Goal: Task Accomplishment & Management: Use online tool/utility

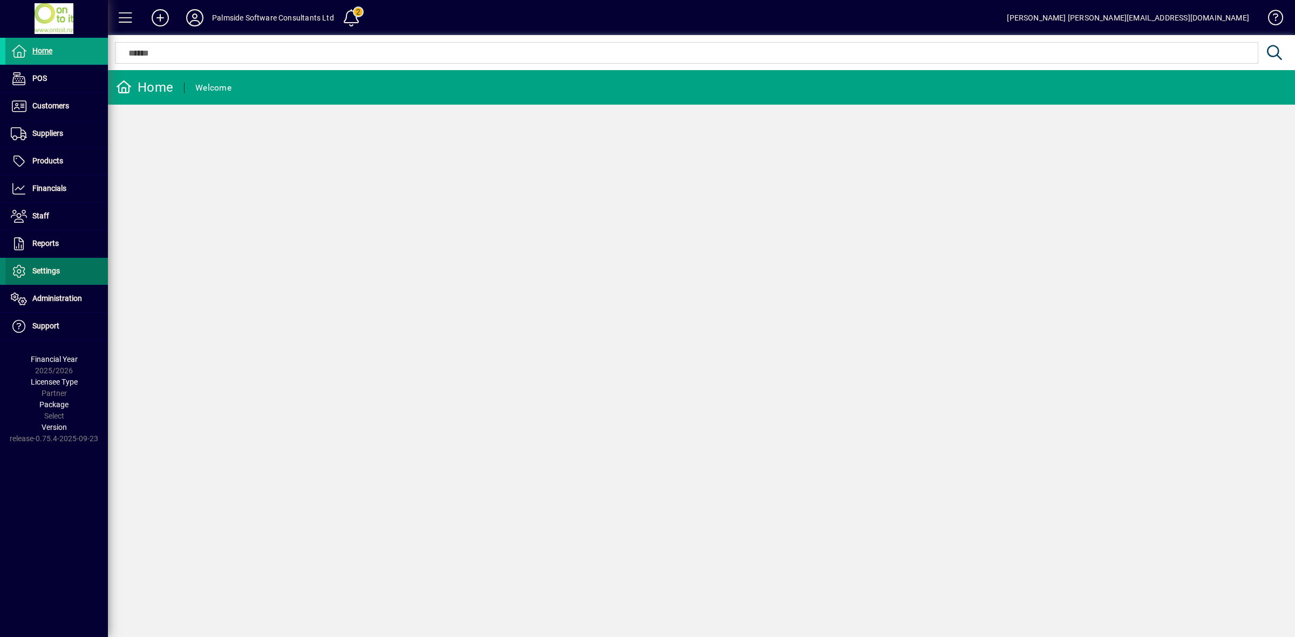
click at [52, 265] on span at bounding box center [56, 271] width 103 height 26
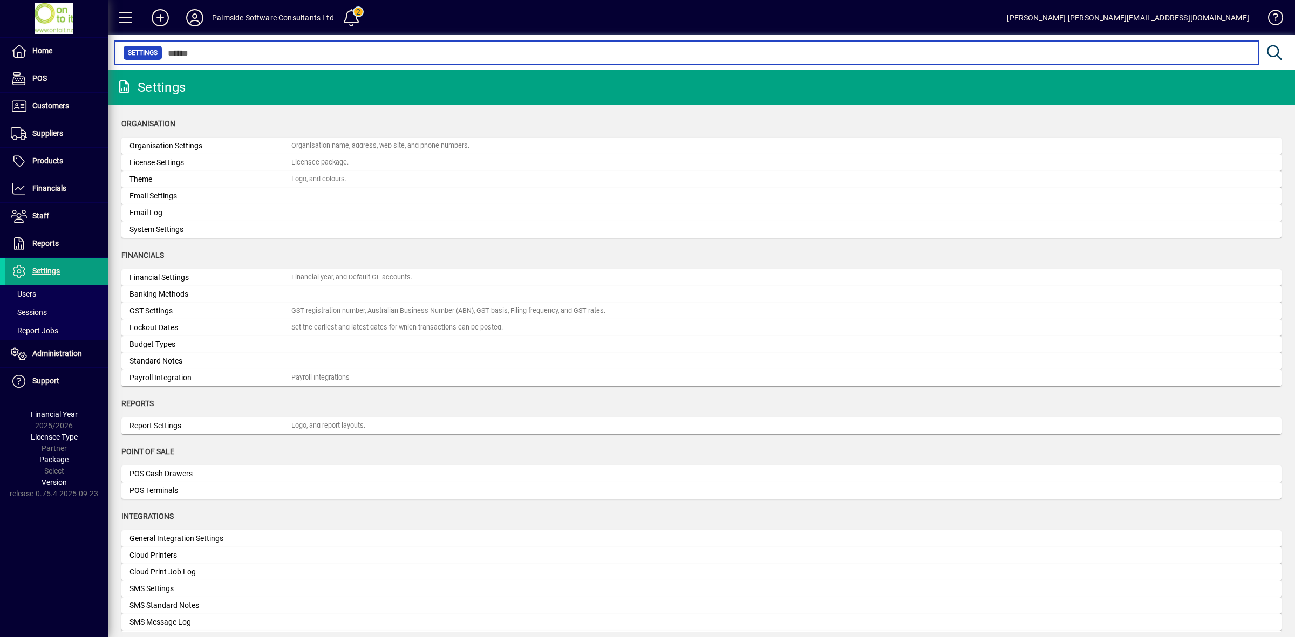
click at [312, 54] on input "text" at bounding box center [705, 52] width 1087 height 15
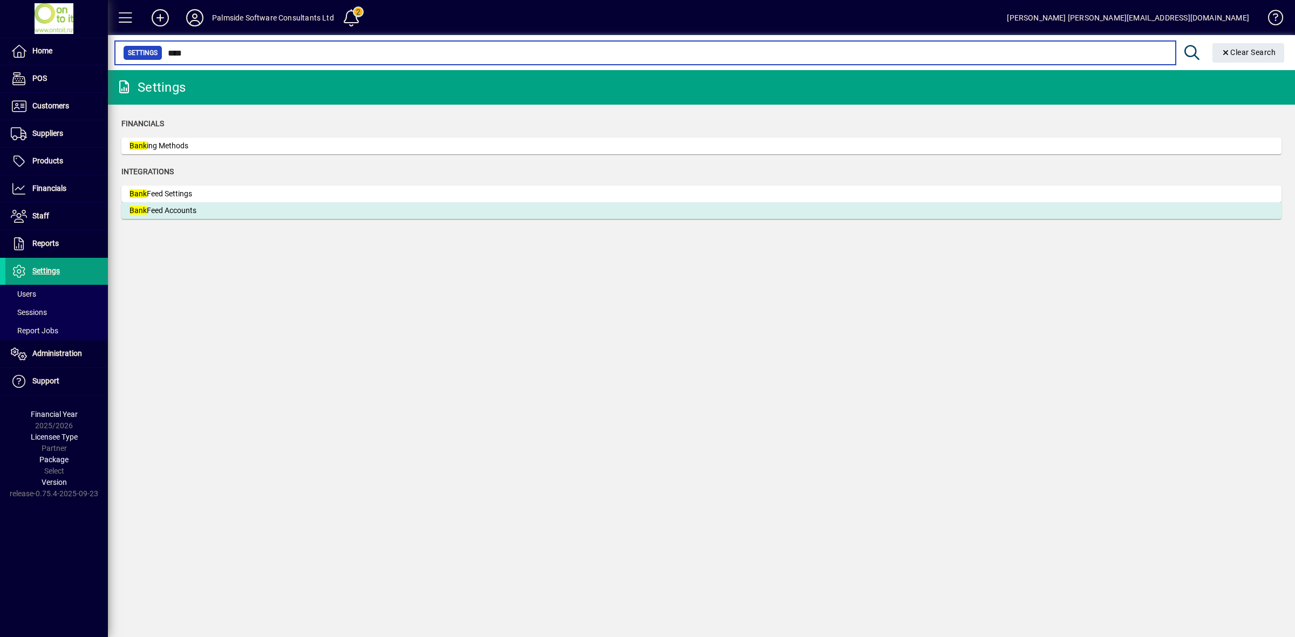
type input "****"
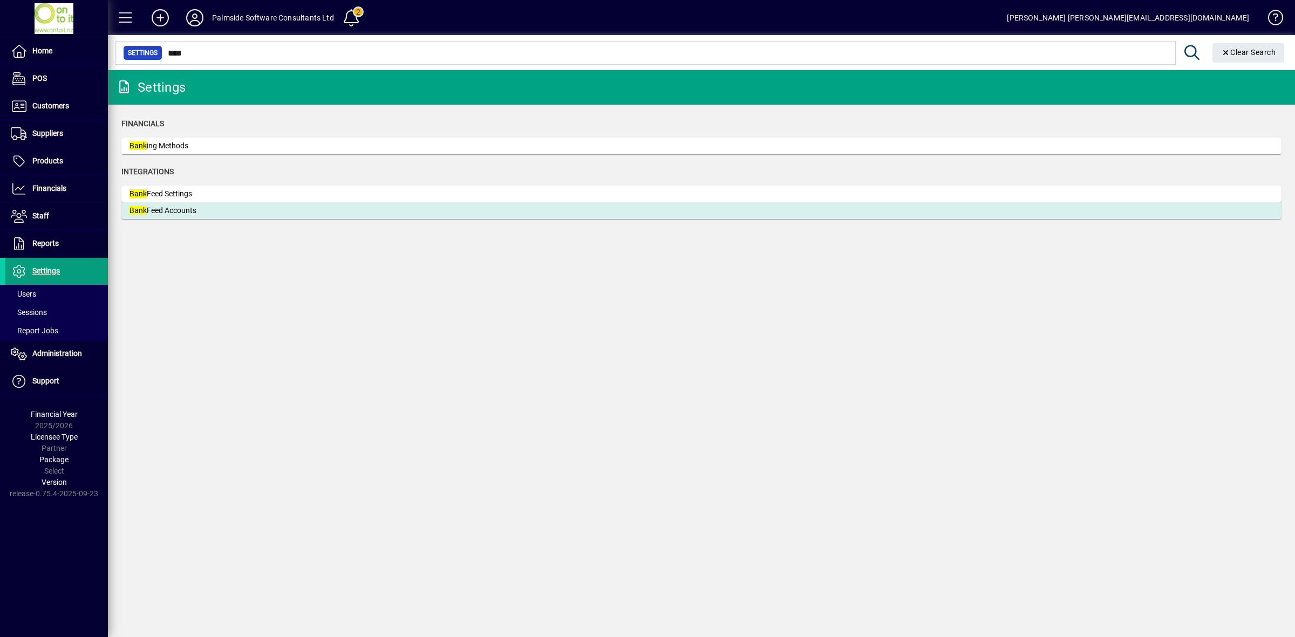
click at [157, 212] on div "Bank Feed Accounts" at bounding box center [211, 210] width 162 height 11
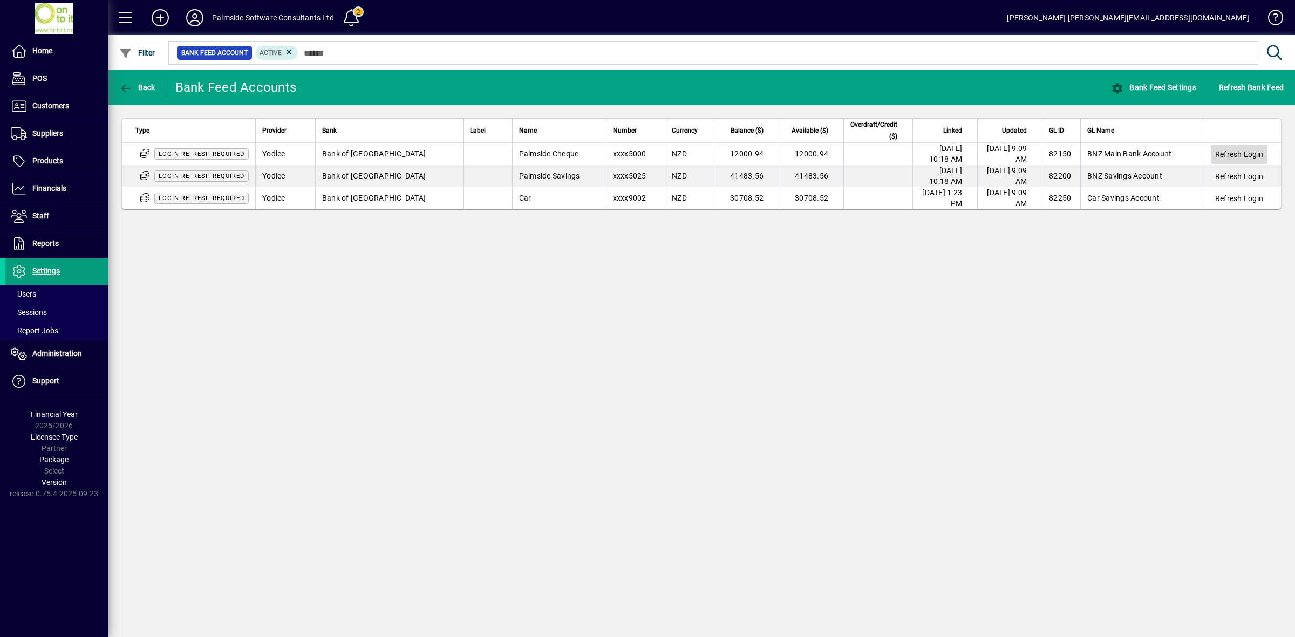
click at [1232, 156] on span "Refresh Login" at bounding box center [1239, 154] width 48 height 11
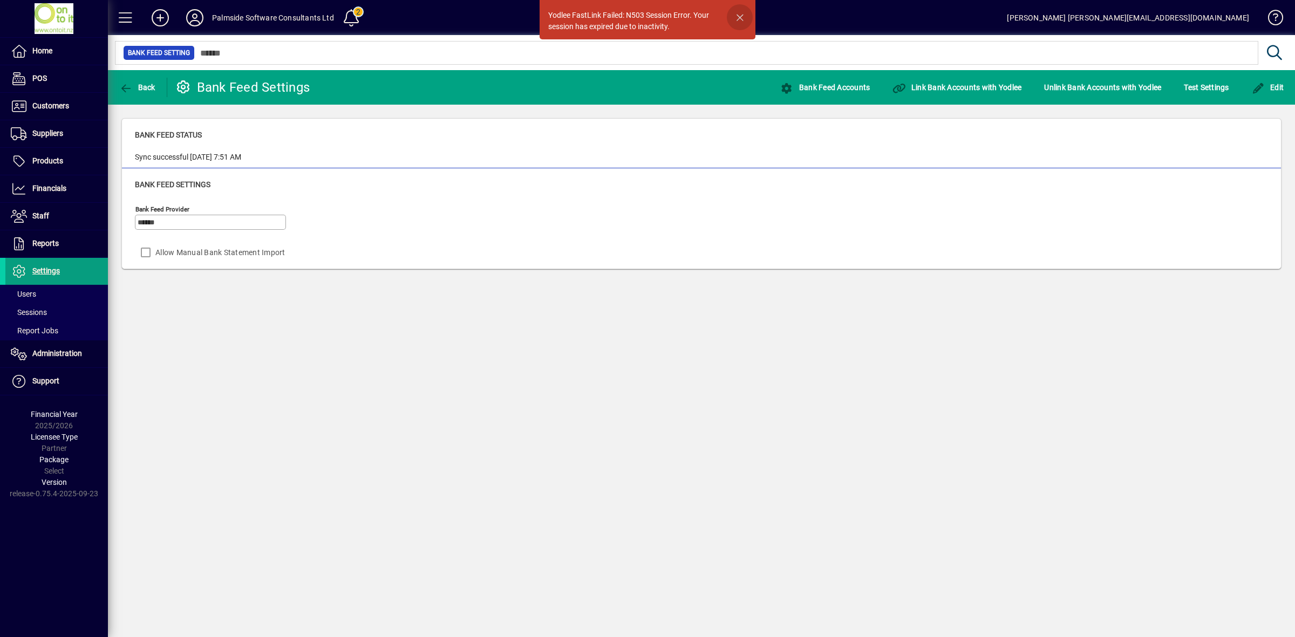
click at [737, 12] on span "button" at bounding box center [740, 17] width 26 height 26
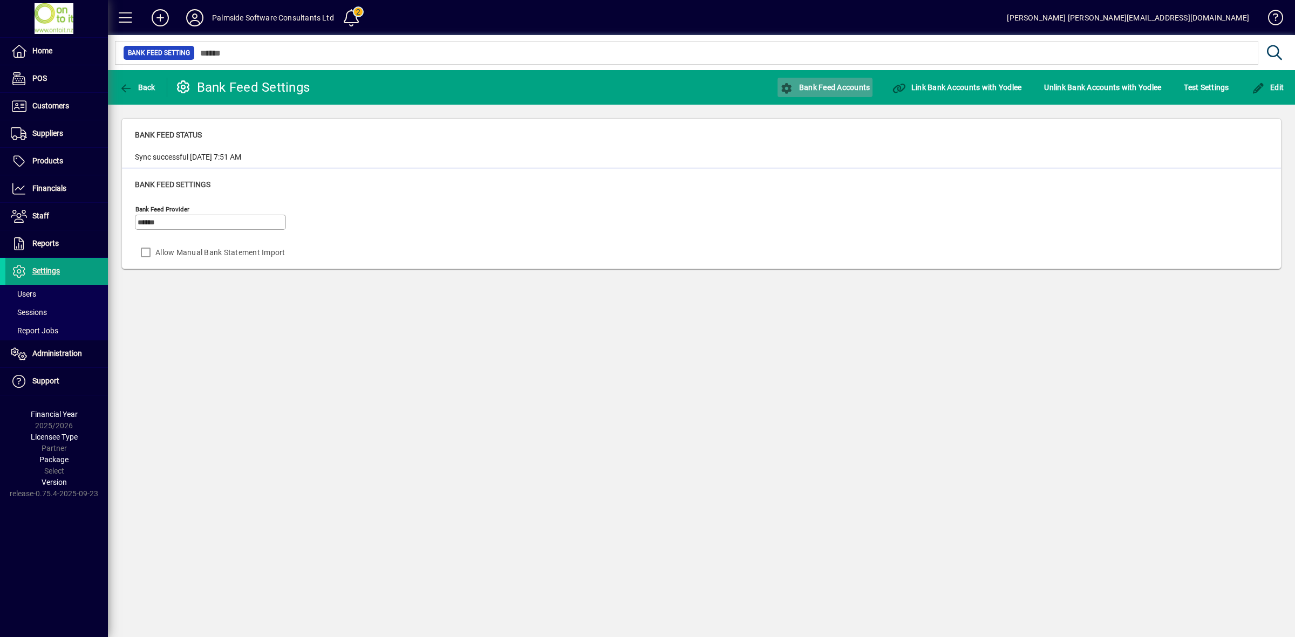
click at [839, 85] on span "Bank Feed Accounts" at bounding box center [825, 87] width 90 height 9
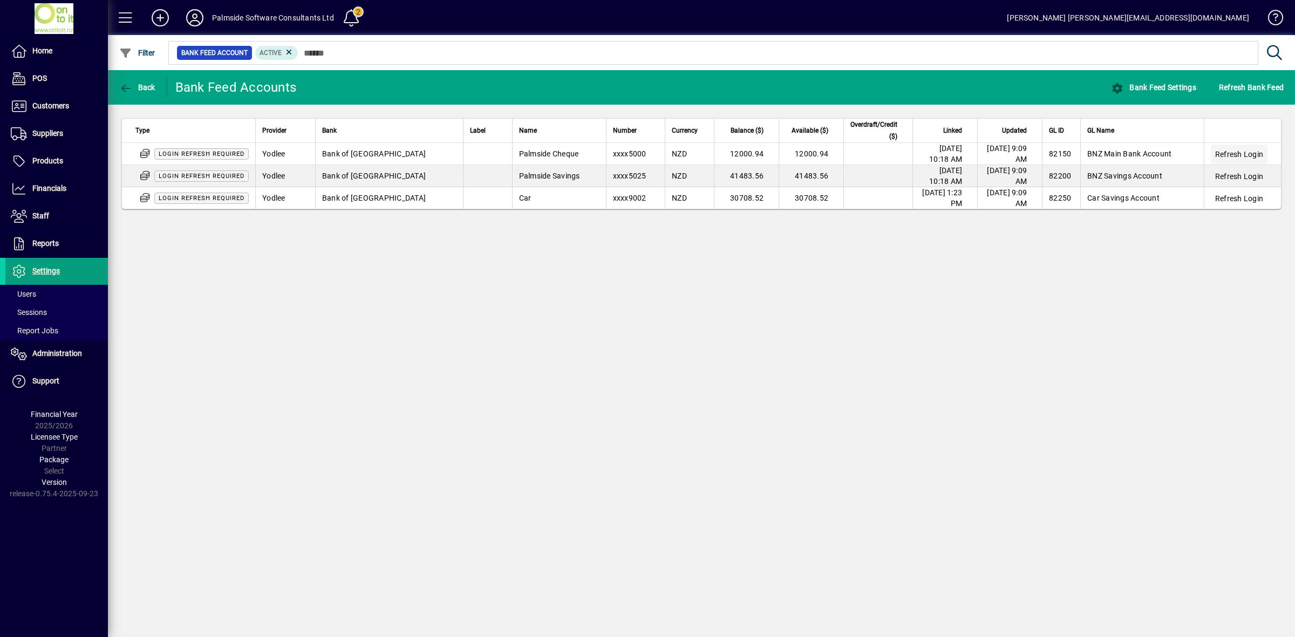
click at [1243, 153] on span "Refresh Login" at bounding box center [1239, 154] width 48 height 11
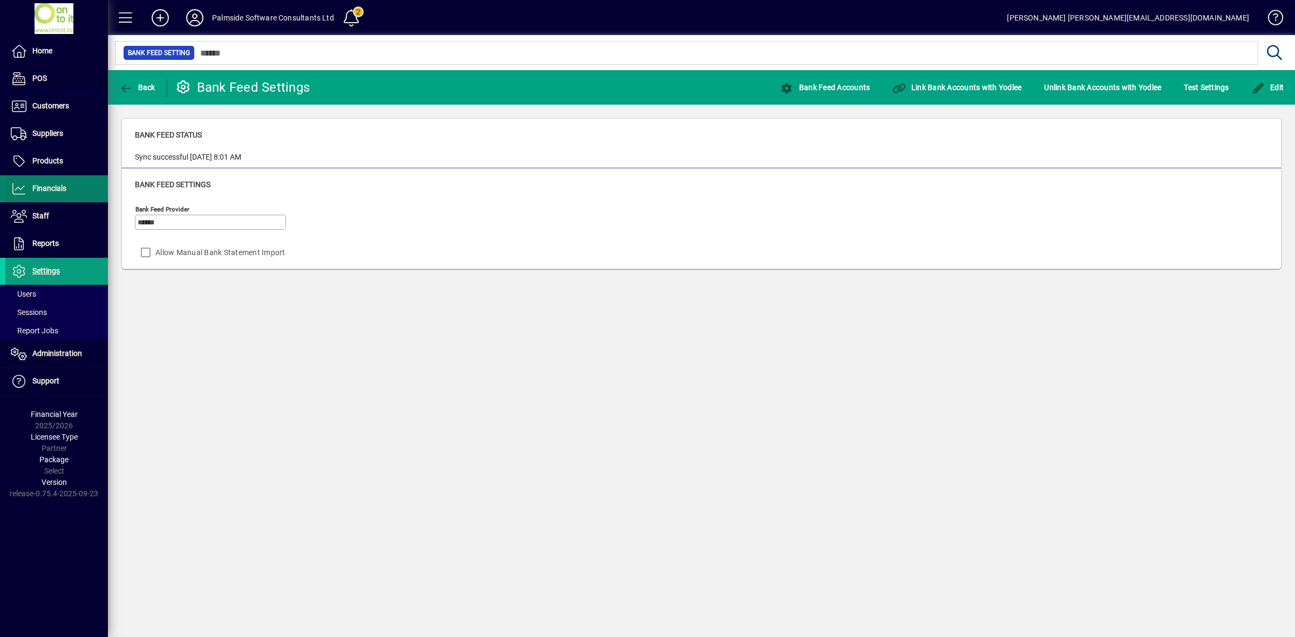
click at [63, 192] on span "Financials" at bounding box center [49, 188] width 34 height 9
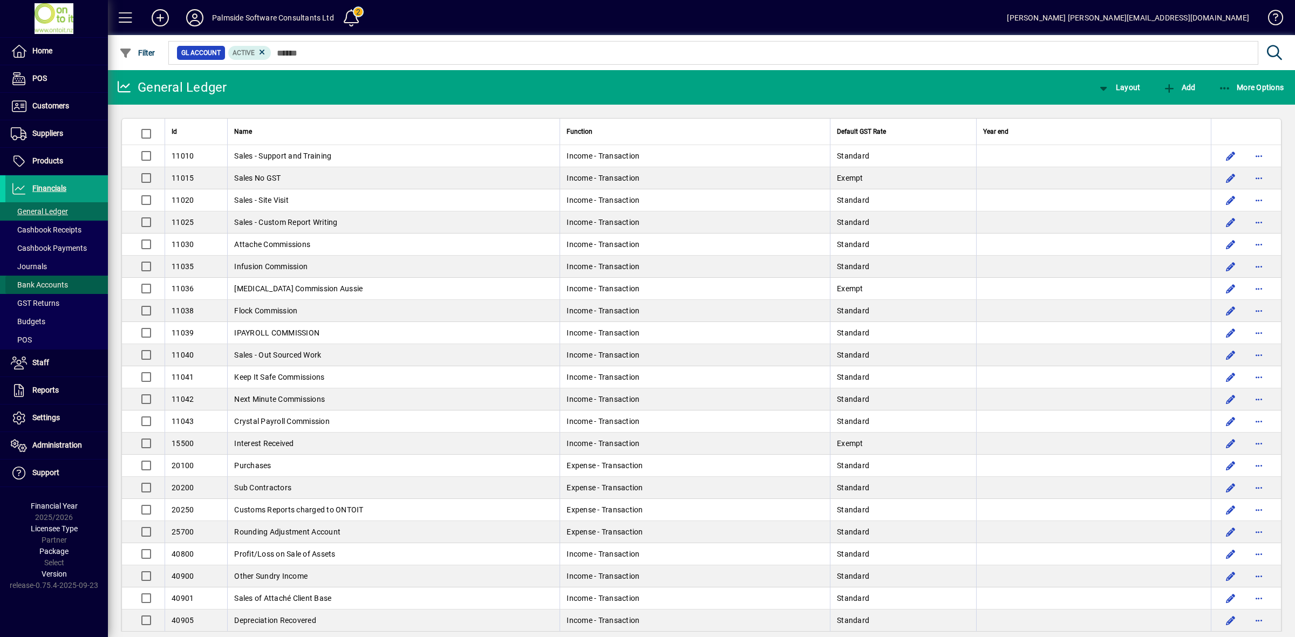
click at [51, 285] on span "Bank Accounts" at bounding box center [39, 285] width 57 height 9
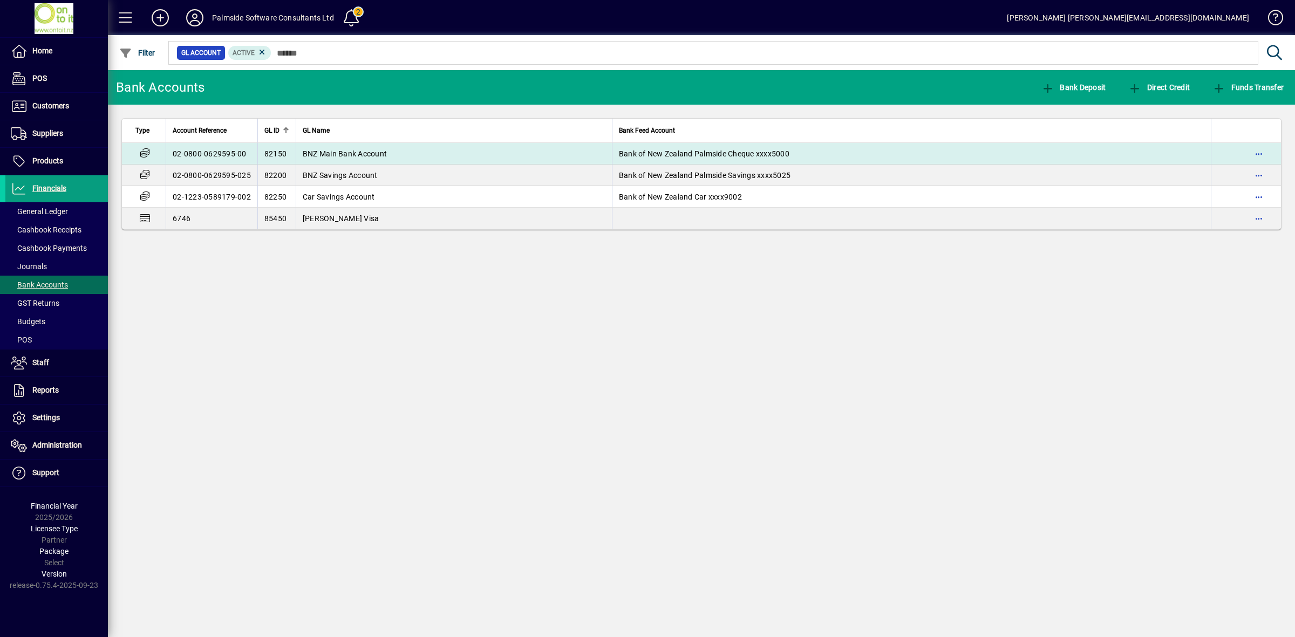
click at [378, 154] on span "BNZ Main Bank Account" at bounding box center [345, 153] width 84 height 9
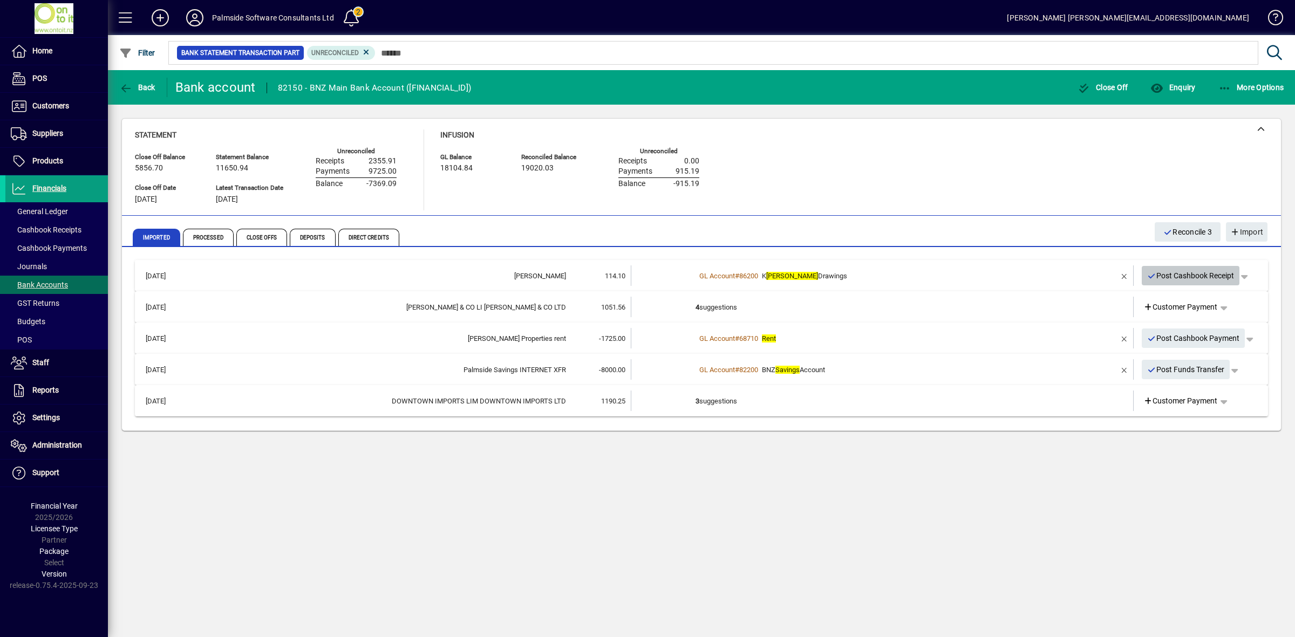
click at [1181, 277] on span "Post Cashbook Receipt" at bounding box center [1190, 276] width 87 height 18
